Goal: Task Accomplishment & Management: Use online tool/utility

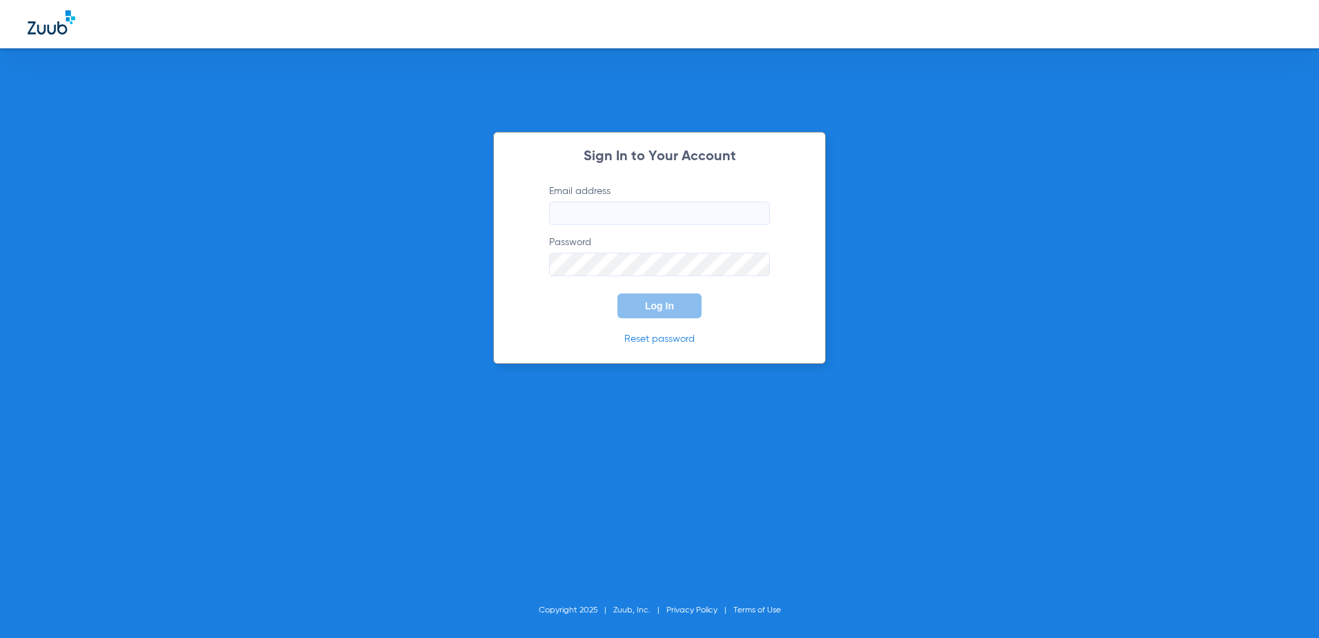
type input "[EMAIL_ADDRESS][DOMAIN_NAME]"
click at [669, 313] on button "Log In" at bounding box center [660, 305] width 84 height 25
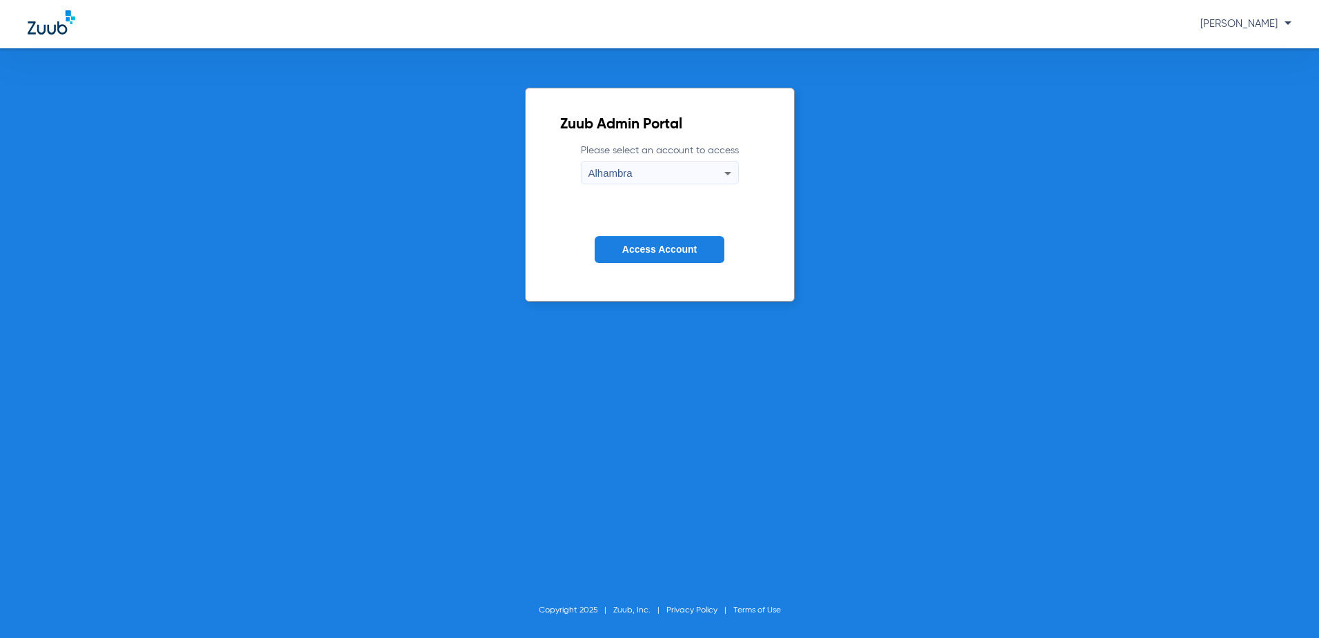
click at [671, 239] on button "Access Account" at bounding box center [660, 249] width 130 height 27
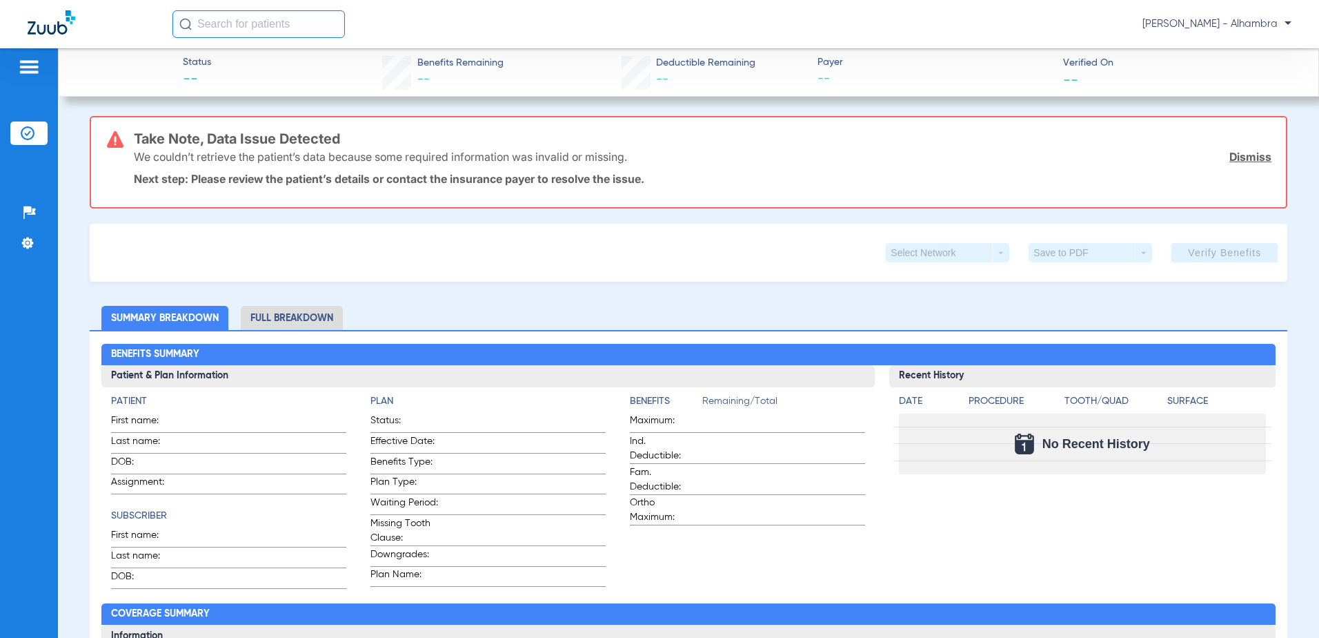
click at [61, 26] on img at bounding box center [52, 22] width 48 height 24
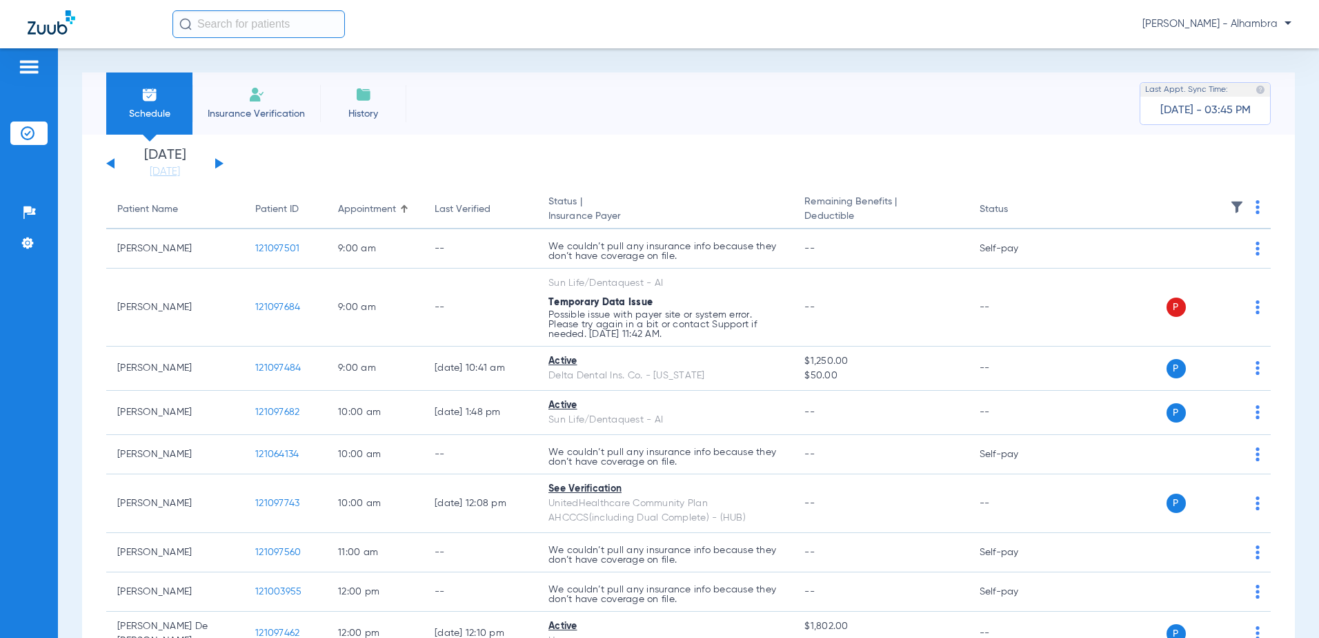
click at [215, 166] on div "[DATE] [DATE] [DATE] [DATE] [DATE] [DATE] [DATE] [DATE] [DATE] [DATE] [DATE] [D…" at bounding box center [164, 163] width 117 height 30
click at [219, 163] on button at bounding box center [219, 163] width 8 height 10
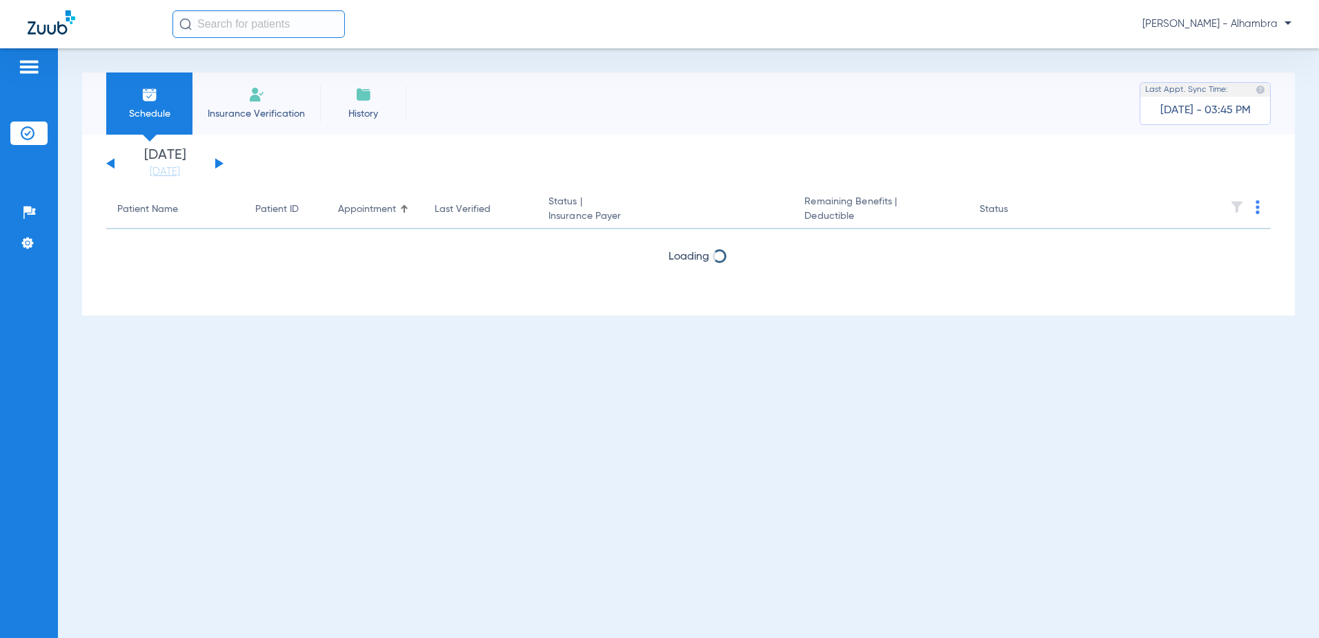
click at [219, 163] on button at bounding box center [219, 163] width 8 height 10
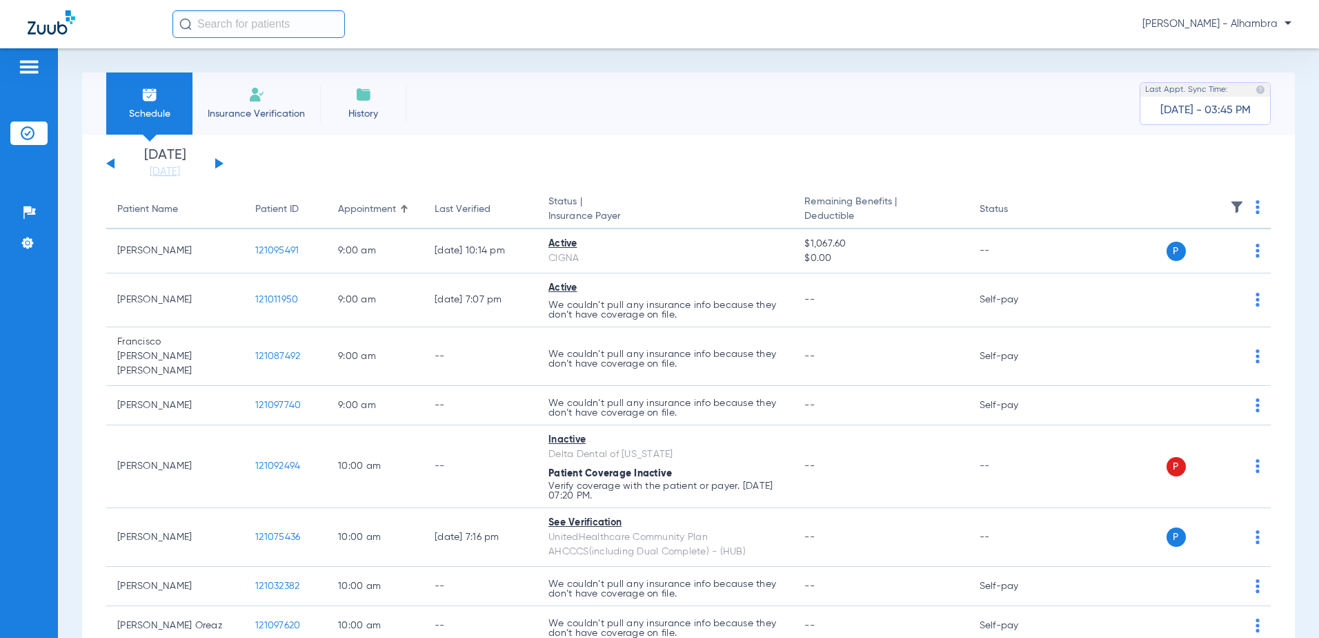
click at [113, 162] on button at bounding box center [110, 163] width 8 height 10
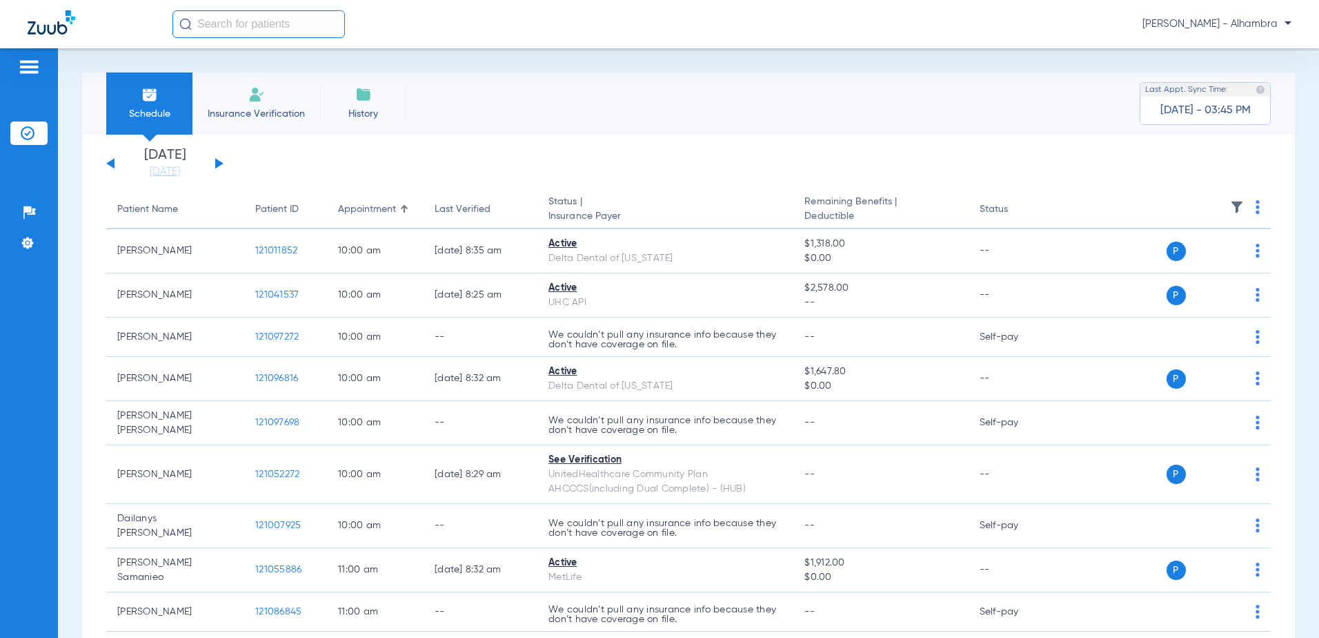
click at [219, 162] on button at bounding box center [219, 163] width 8 height 10
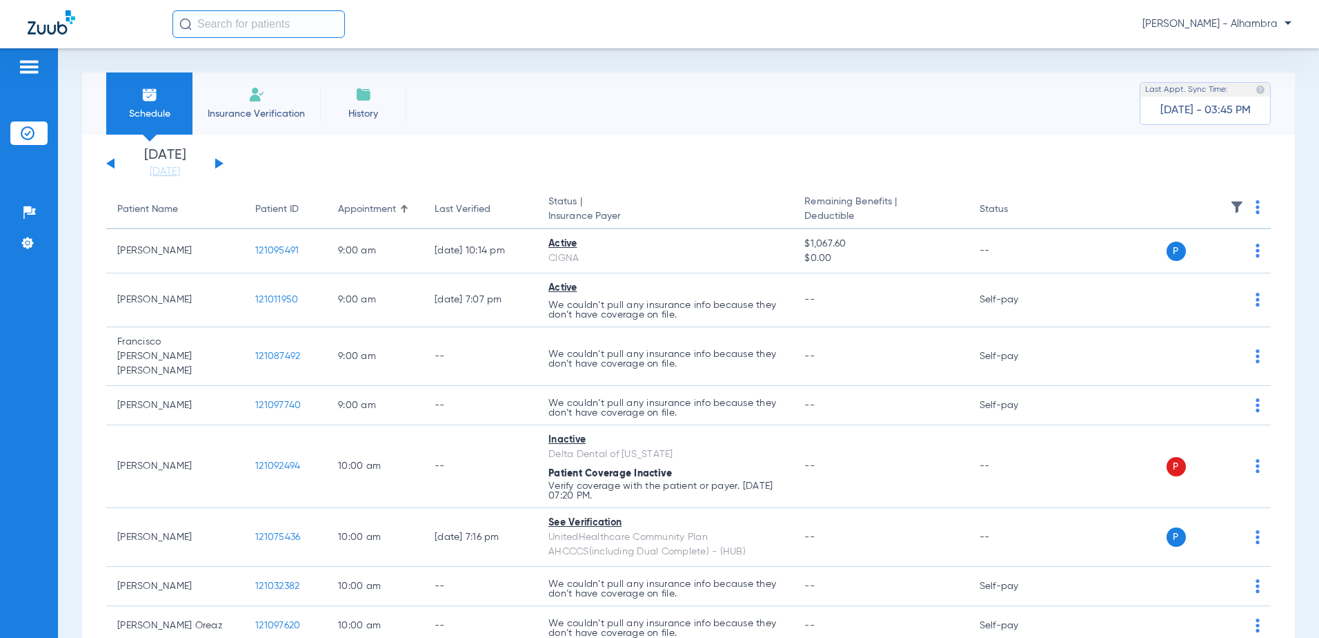
click at [1256, 209] on img at bounding box center [1258, 207] width 4 height 14
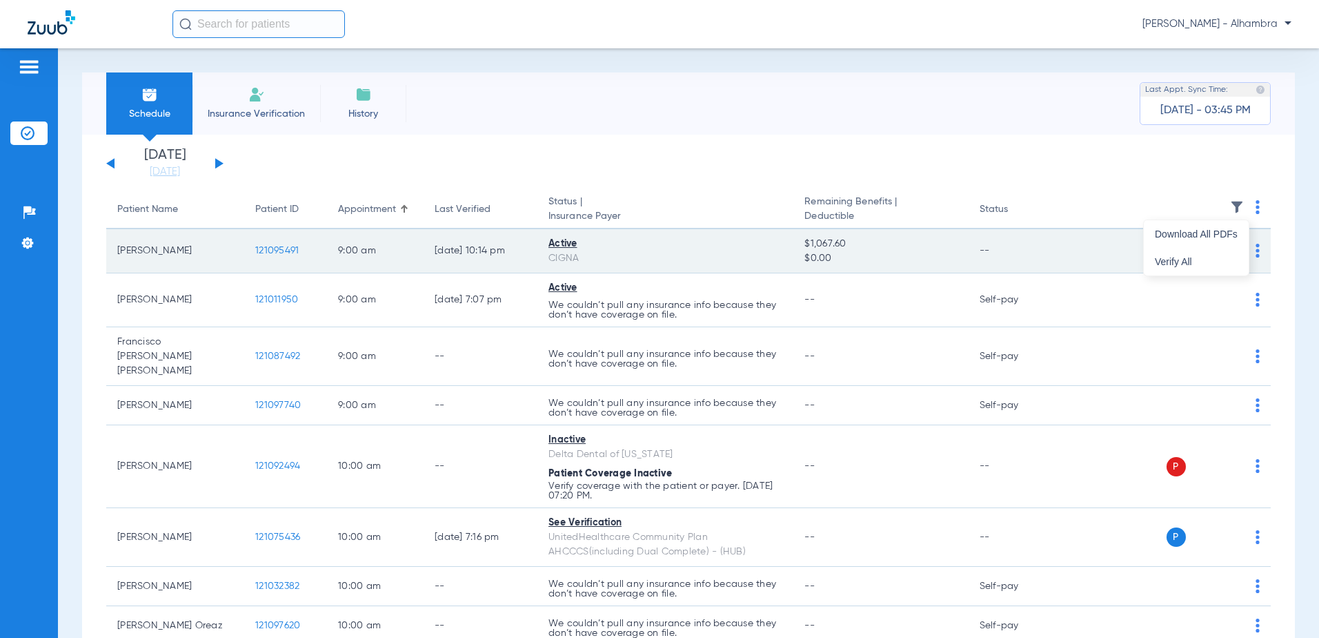
click at [1164, 255] on button "Verify All" at bounding box center [1196, 262] width 105 height 28
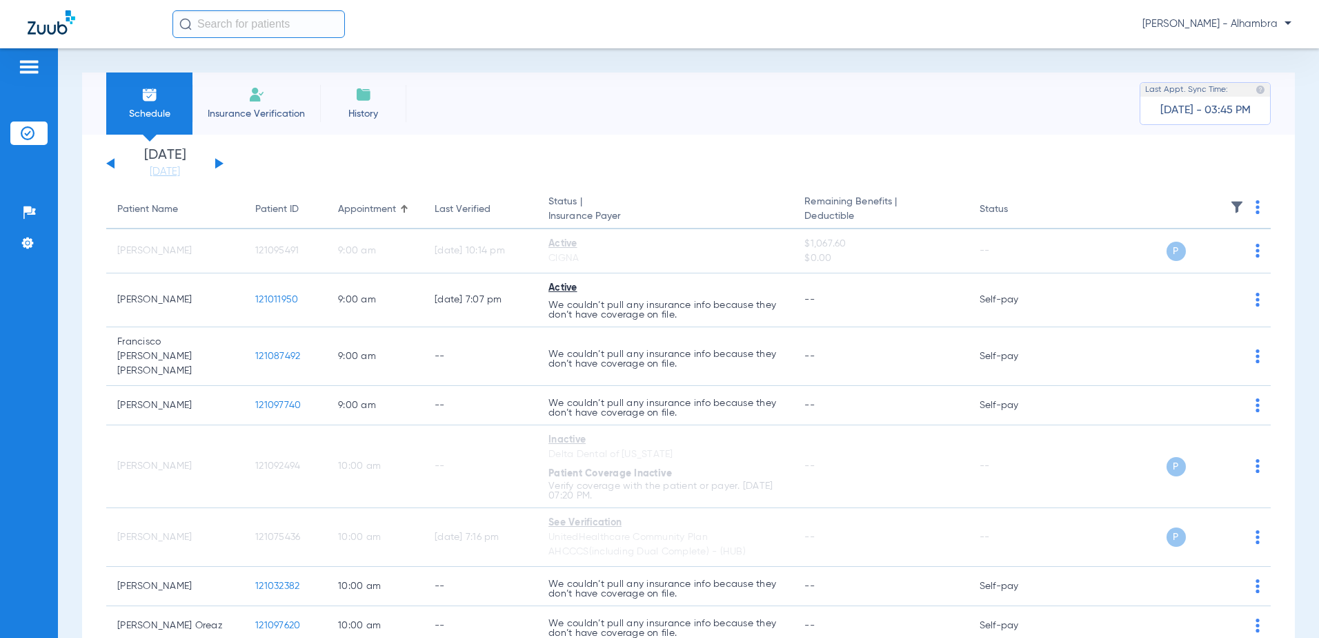
click at [217, 164] on button at bounding box center [219, 163] width 8 height 10
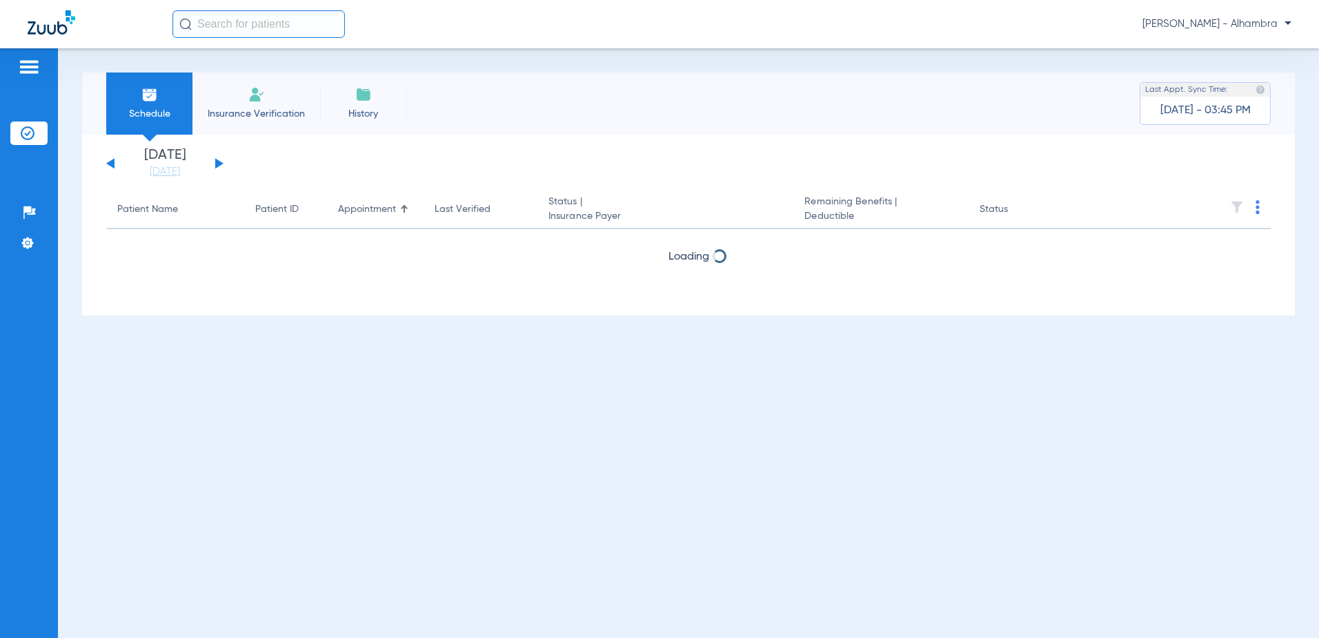
click at [217, 164] on button at bounding box center [219, 163] width 8 height 10
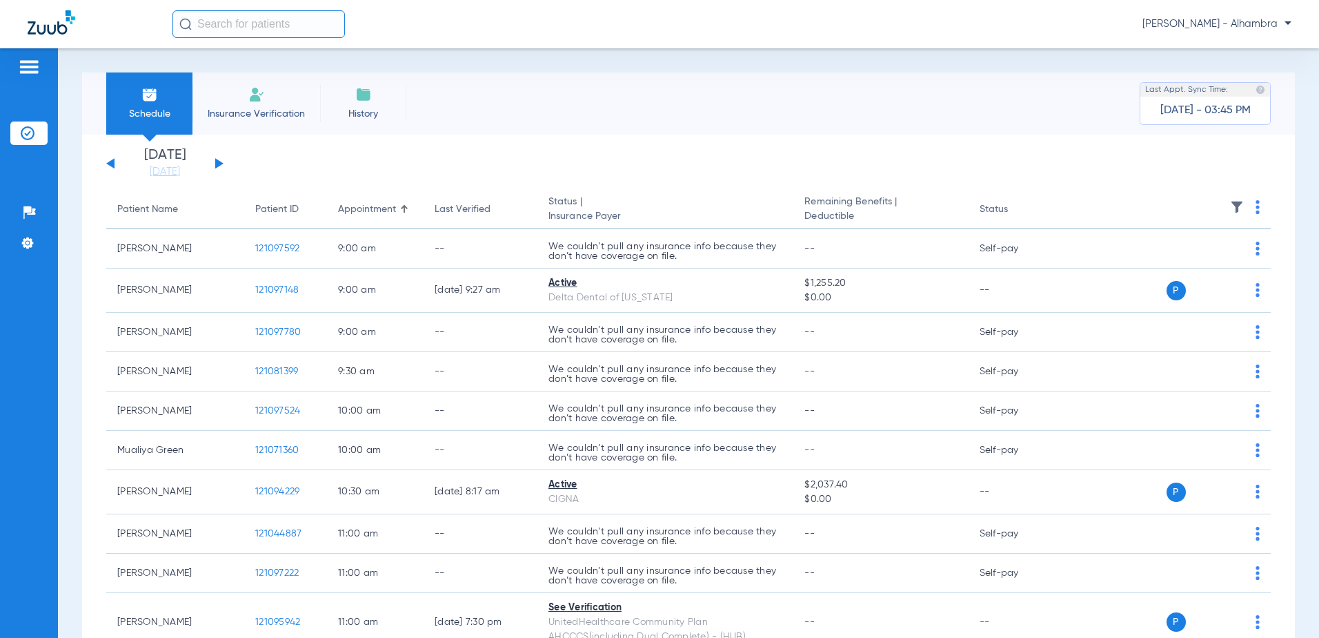
click at [1256, 208] on img at bounding box center [1258, 207] width 4 height 14
click at [1201, 267] on button "Verify All" at bounding box center [1195, 262] width 108 height 28
